Goal: Task Accomplishment & Management: Complete application form

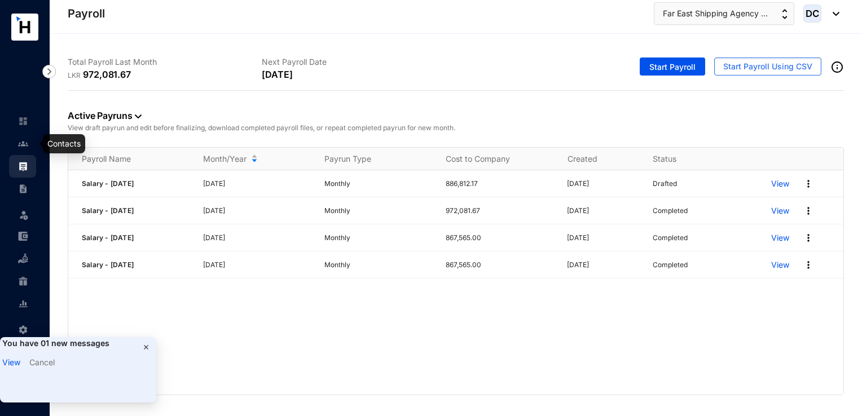
click at [28, 146] on img at bounding box center [23, 144] width 10 height 10
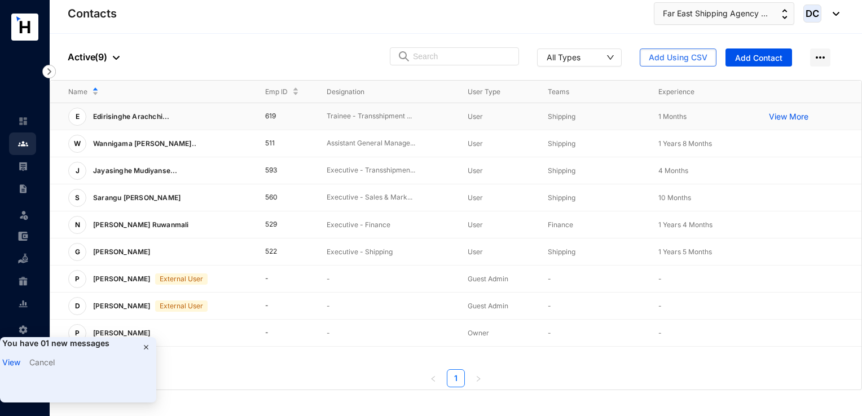
click at [805, 120] on p "View More" at bounding box center [791, 116] width 45 height 11
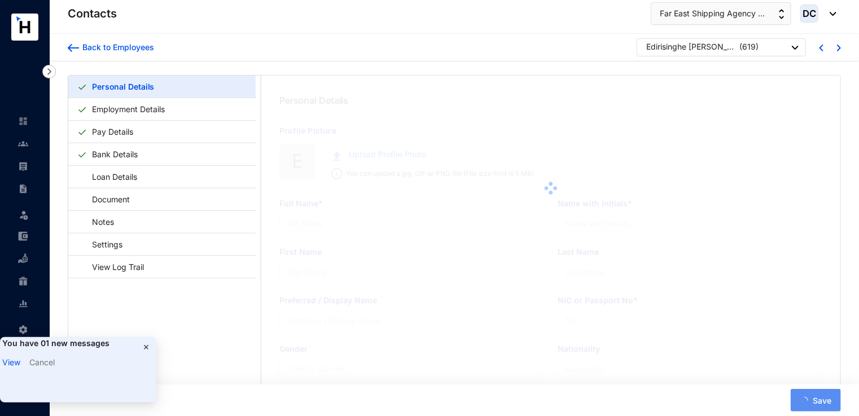
type input "Edirisinghe [PERSON_NAME] [PERSON_NAME]"
type input "E.A.D.D.M.Edirisinghe"
type input "Edirisinghe"
type input "Dineth"
type input "200210101814"
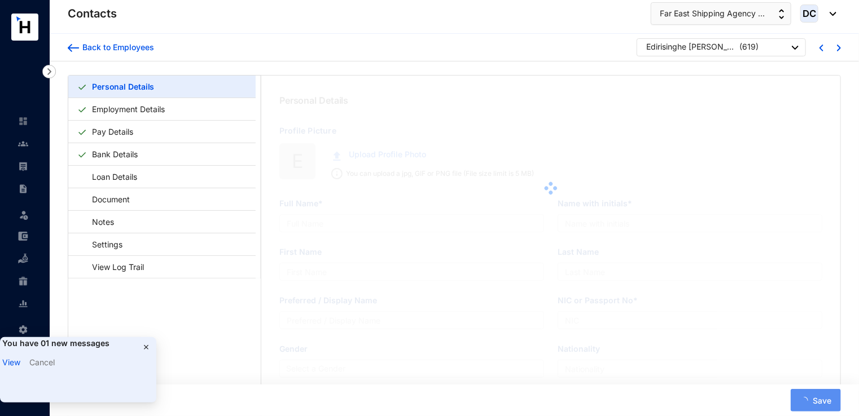
type input "773733441"
type input "[STREET_ADDRESS]"
type input "[DATE]"
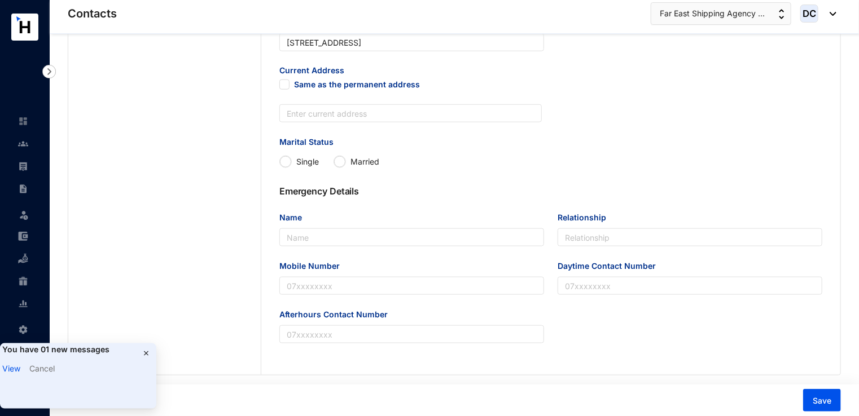
scroll to position [515, 0]
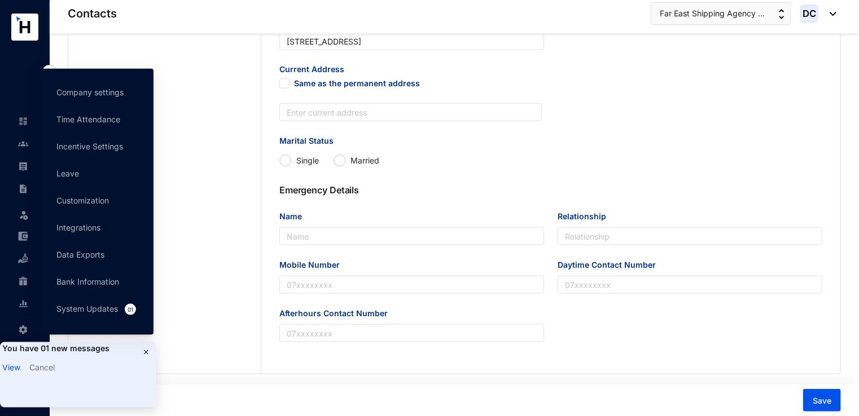
click at [147, 348] on img at bounding box center [146, 352] width 9 height 9
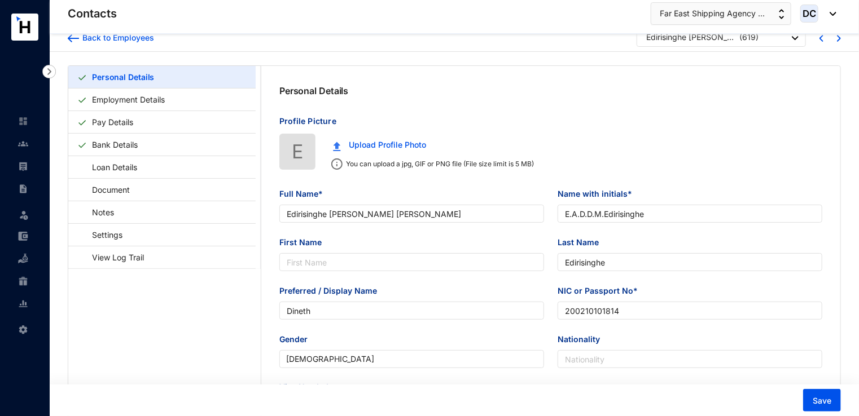
scroll to position [0, 0]
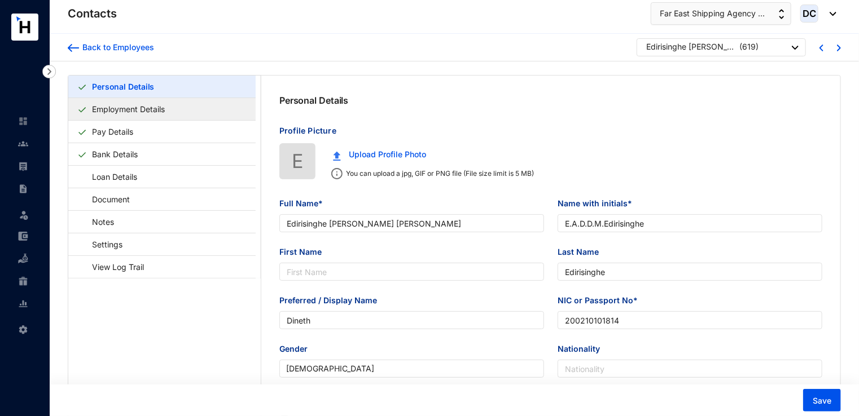
click at [129, 107] on link "Employment Details" at bounding box center [128, 109] width 82 height 23
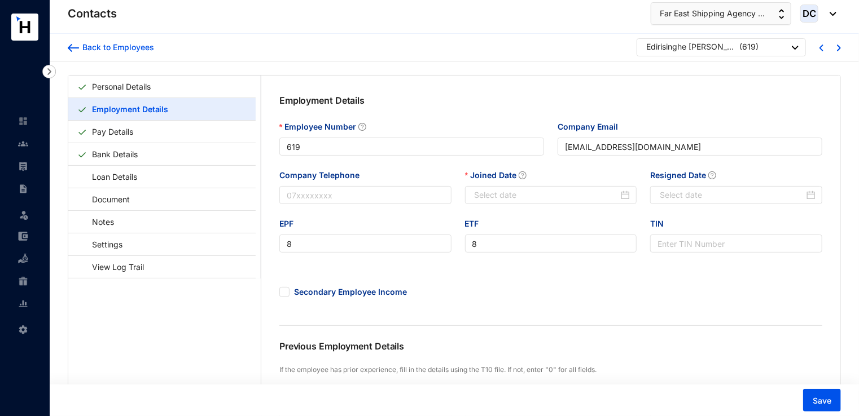
type input "[DATE]"
drag, startPoint x: 713, startPoint y: 195, endPoint x: 528, endPoint y: 182, distance: 184.9
click at [528, 182] on div "Company Telephone Joined Date [DATE] Resigned Date [DATE]" at bounding box center [550, 193] width 556 height 49
type input "[DATE]"
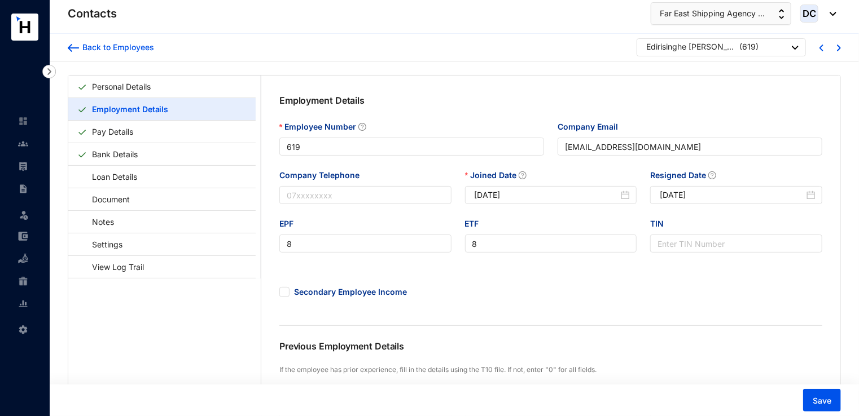
click at [755, 380] on div "Employment Details Employee Number 619 Company Email [EMAIL_ADDRESS][DOMAIN_NAM…" at bounding box center [550, 344] width 579 height 536
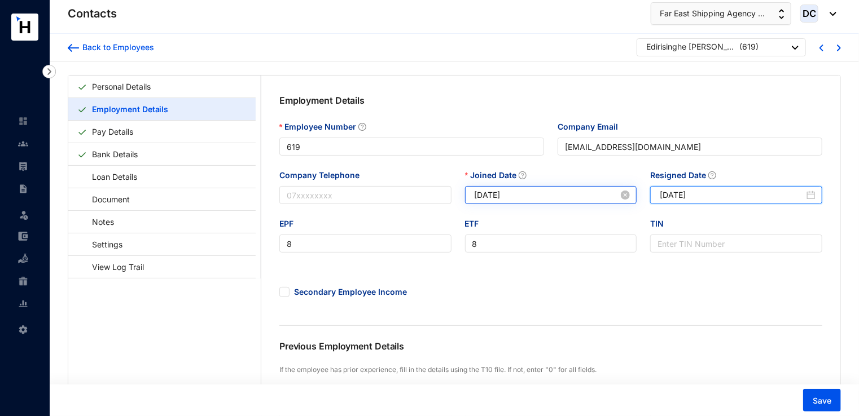
drag, startPoint x: 729, startPoint y: 191, endPoint x: 535, endPoint y: 195, distance: 194.1
click at [535, 195] on div "Company Telephone Joined Date [DATE] Resigned Date [DATE]" at bounding box center [550, 193] width 556 height 49
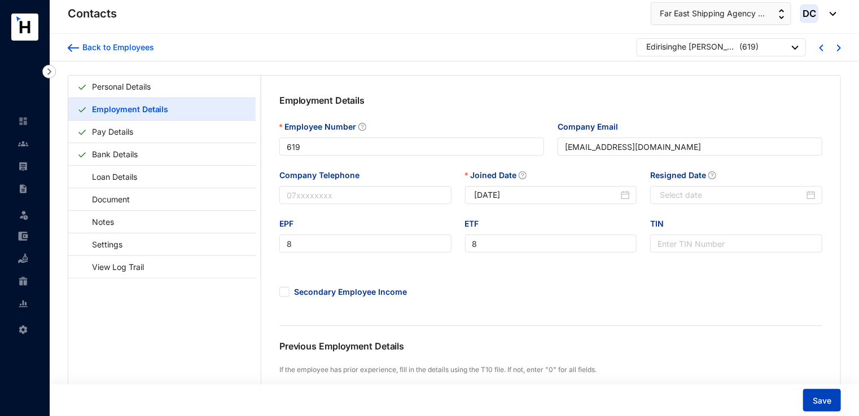
type input "[DATE]"
click at [819, 408] on button "Save" at bounding box center [822, 400] width 38 height 23
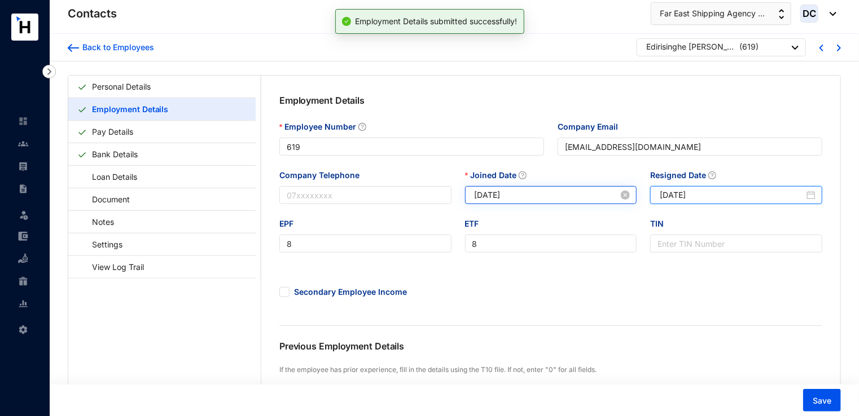
drag, startPoint x: 718, startPoint y: 194, endPoint x: 587, endPoint y: 192, distance: 130.9
click at [587, 192] on div "Company Telephone Joined Date [DATE] Resigned Date [DATE]" at bounding box center [550, 193] width 556 height 49
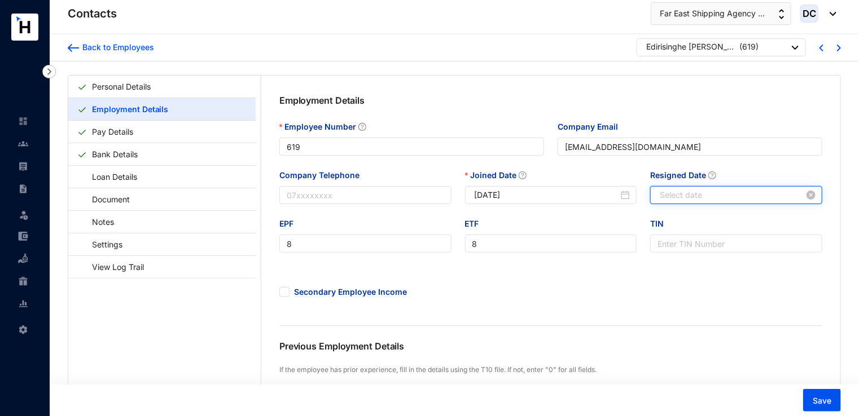
click at [666, 198] on input "Resigned Date" at bounding box center [732, 195] width 144 height 12
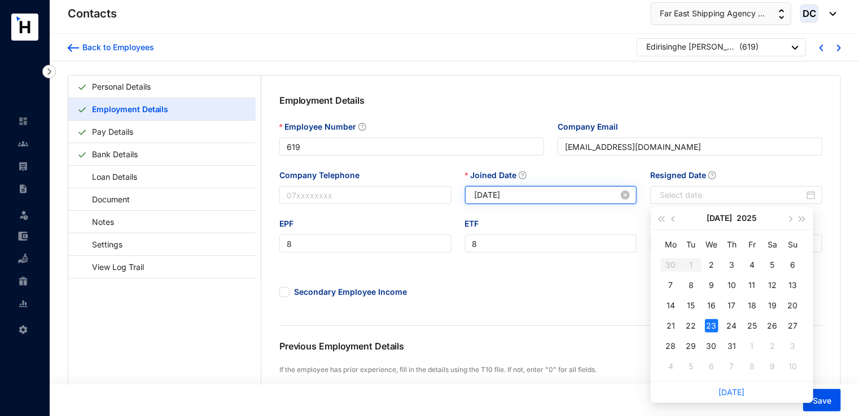
type input "[DATE]"
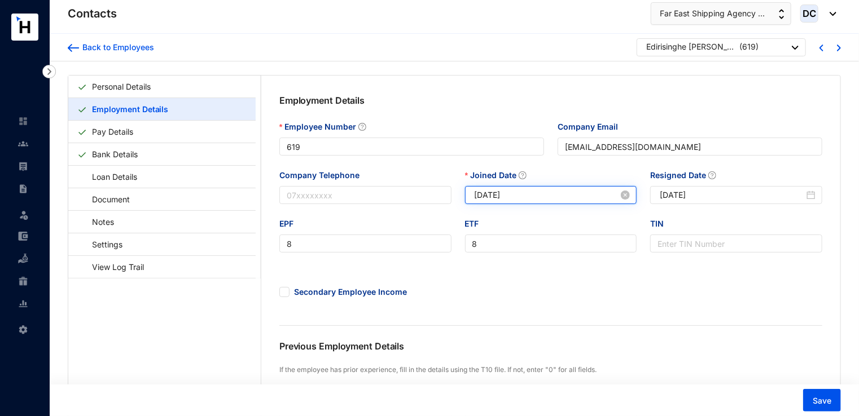
click at [565, 191] on input "[DATE]" at bounding box center [546, 195] width 144 height 12
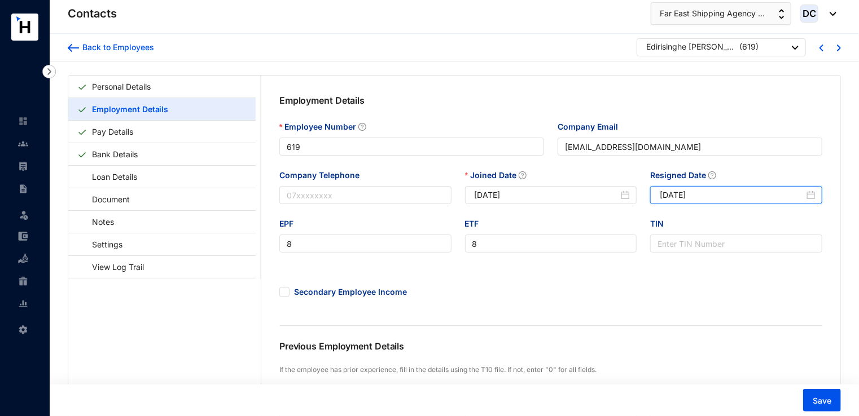
drag, startPoint x: 733, startPoint y: 200, endPoint x: 595, endPoint y: 206, distance: 138.4
click at [595, 206] on div "Company Telephone Joined Date [DATE] Resigned Date [DATE]" at bounding box center [550, 193] width 556 height 49
type input "[DATE]"
click at [832, 409] on button "Save" at bounding box center [822, 400] width 38 height 23
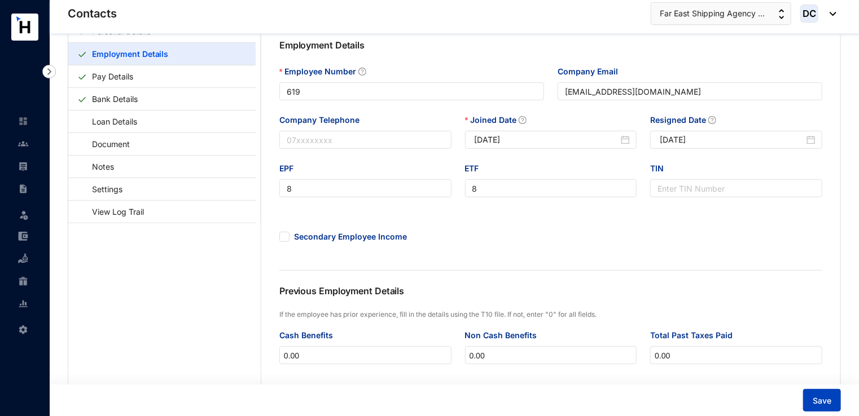
scroll to position [56, 0]
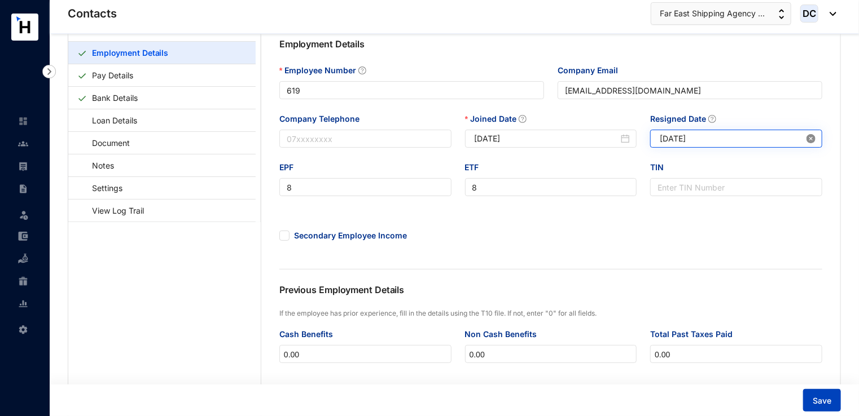
click at [810, 139] on icon "close-circle" at bounding box center [810, 138] width 9 height 9
drag, startPoint x: 546, startPoint y: 187, endPoint x: 538, endPoint y: 199, distance: 13.9
click at [542, 201] on div "ETF 8" at bounding box center [551, 185] width 186 height 49
click at [682, 193] on input "TIN" at bounding box center [736, 187] width 172 height 18
click at [817, 403] on span "Save" at bounding box center [821, 400] width 19 height 11
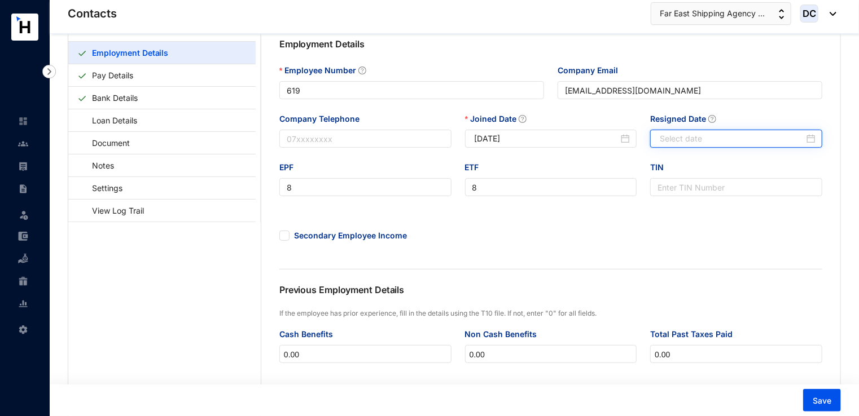
click at [691, 140] on input "Resigned Date" at bounding box center [732, 139] width 144 height 12
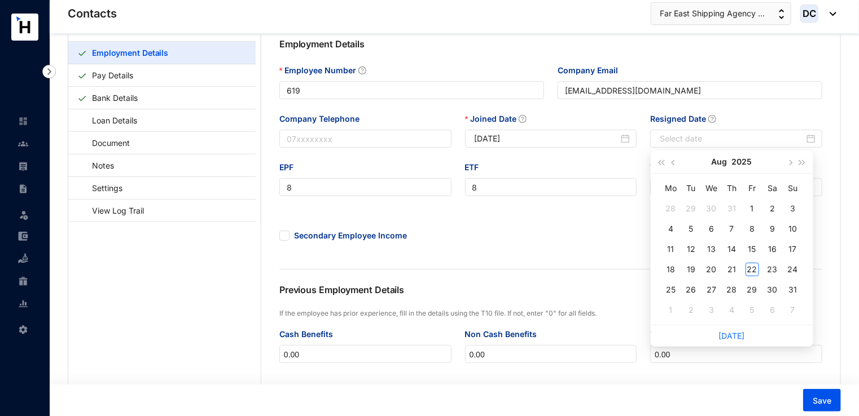
click at [615, 162] on div "ETF" at bounding box center [551, 169] width 172 height 17
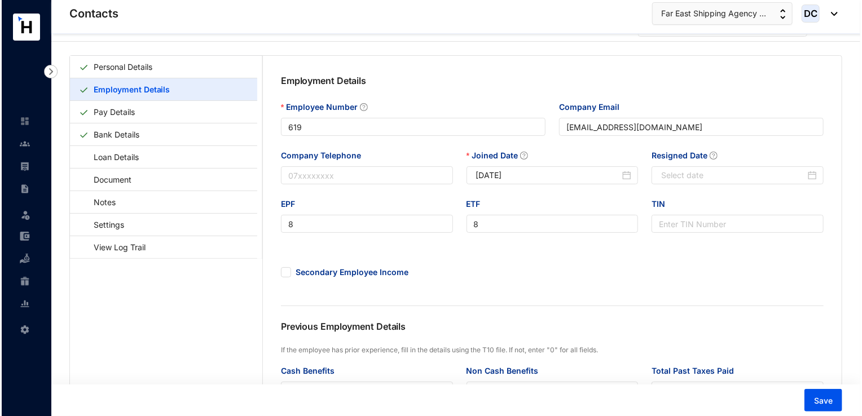
scroll to position [0, 0]
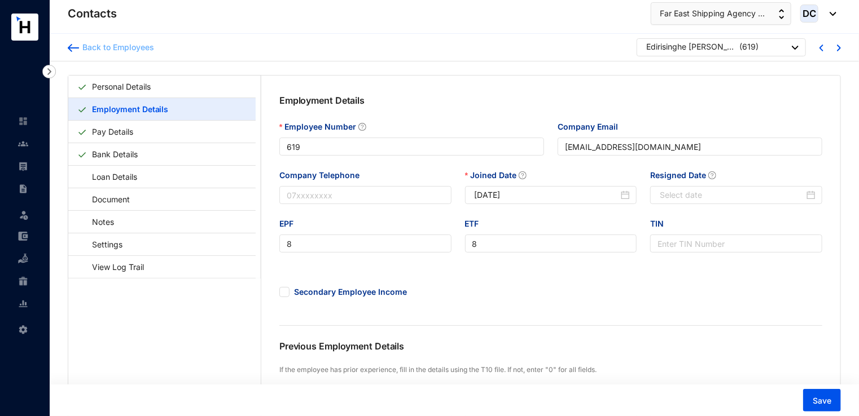
click at [74, 50] on img at bounding box center [73, 48] width 11 height 8
